Goal: Task Accomplishment & Management: Manage account settings

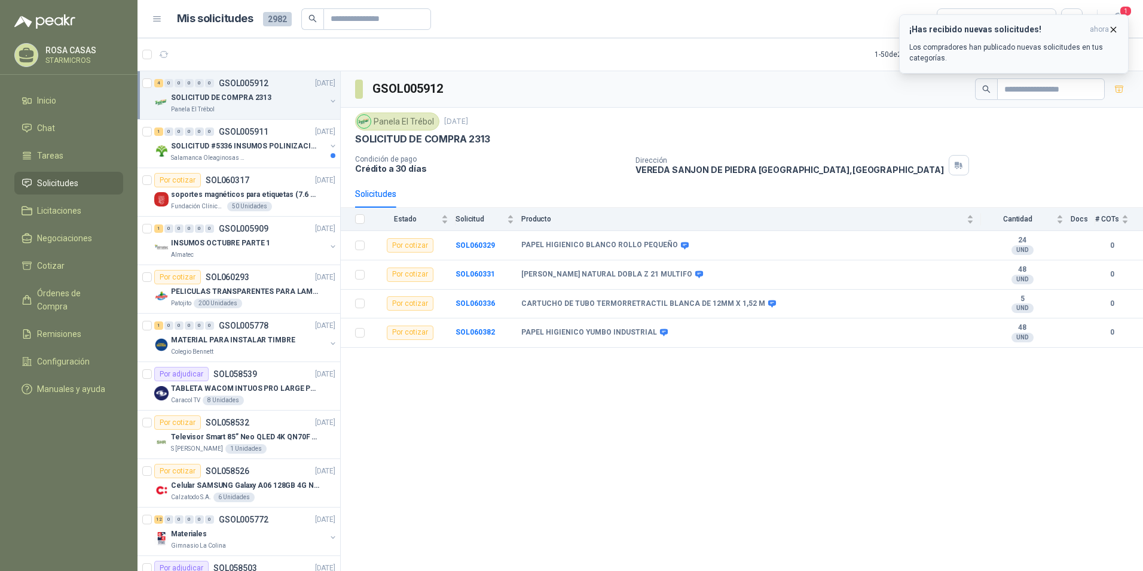
click at [975, 38] on div "¡Has recibido nuevas solicitudes! ahora Los compradores han publicado nuevas so…" at bounding box center [1014, 44] width 209 height 39
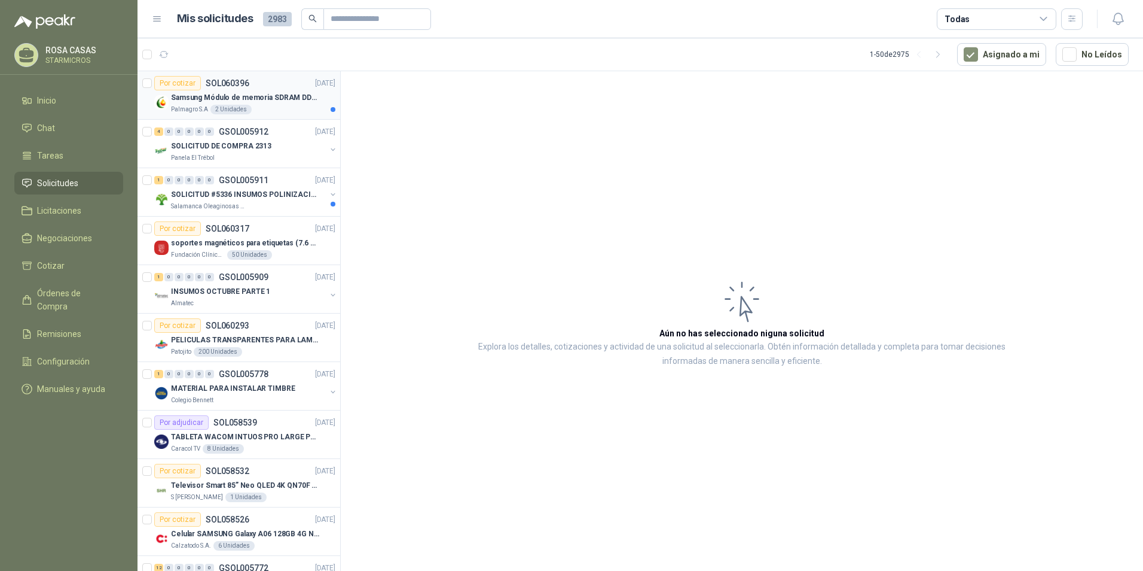
click at [237, 96] on p "Samsung Módulo de memoria SDRAM DDR4 M393A2G40DB0 de 16 GB M393A2G40DB0-CPB" at bounding box center [245, 97] width 149 height 11
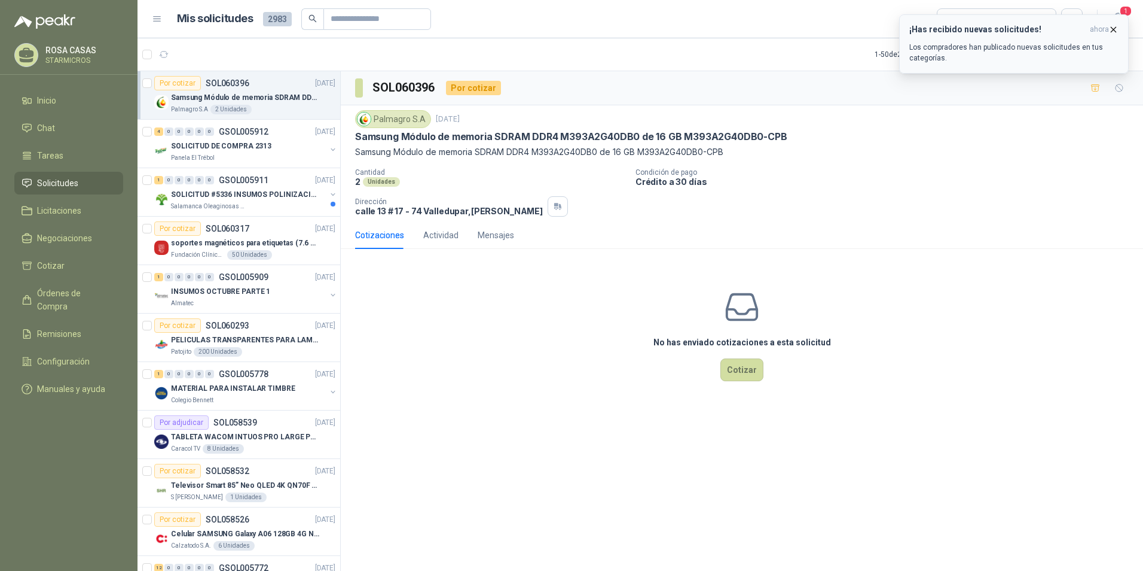
click at [1019, 41] on div "¡Has recibido nuevas solicitudes! ahora Los compradores han publicado nuevas so…" at bounding box center [1014, 44] width 209 height 39
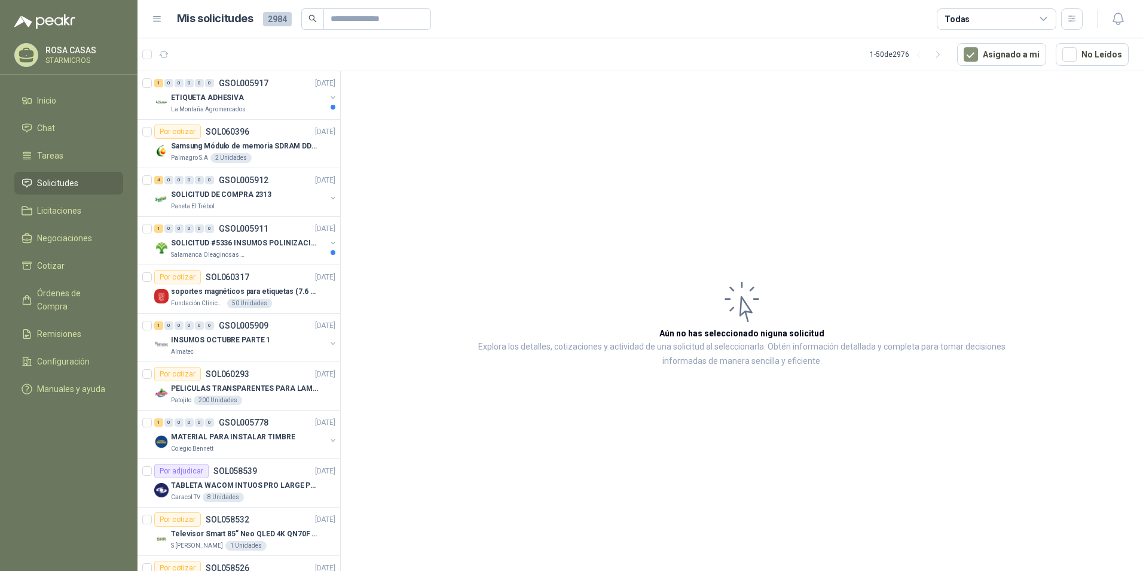
click at [683, 199] on article "Aún no has seleccionado niguna solicitud Explora los detalles, cotizaciones y a…" at bounding box center [742, 323] width 803 height 504
